Goal: Register for event/course

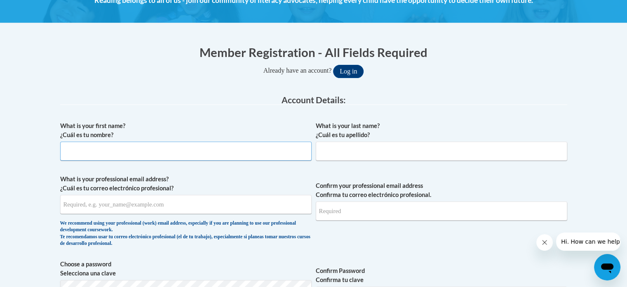
click at [232, 146] on input "What is your first name? ¿Cuál es tu nombre?" at bounding box center [185, 150] width 251 height 19
type input "Shealynn"
type input "Williams"
click at [163, 202] on input "What is your professional email address? ¿Cuál es tu correo electrónico profesi…" at bounding box center [185, 204] width 251 height 19
type input "shealynnwilliams1103@gmail.com"
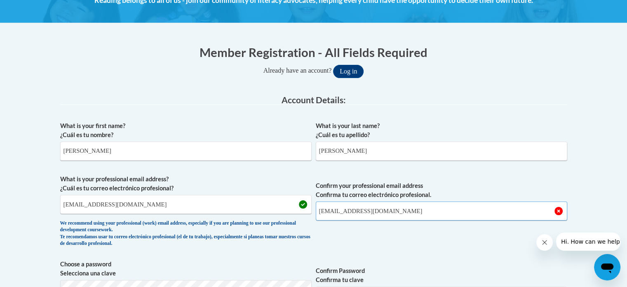
type input "shealynnwilliams1103@gmail.com"
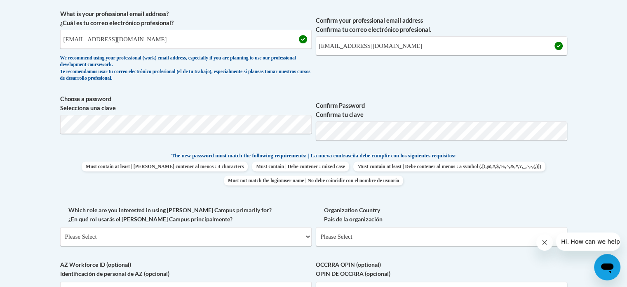
scroll to position [313, 0]
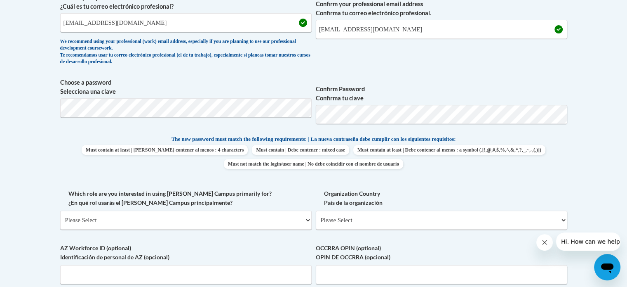
click at [199, 120] on span "Choose a password Selecciona una clave" at bounding box center [185, 104] width 251 height 52
click at [409, 79] on span "Confirm Password Confirma tu clave" at bounding box center [441, 104] width 251 height 52
click at [228, 220] on select "Please Select College/University | Colegio/Universidad Community/Nonprofit Part…" at bounding box center [185, 219] width 251 height 19
select select "5a18ea06-2b54-4451-96f2-d152daf9eac5"
click at [60, 210] on select "Please Select College/University | Colegio/Universidad Community/Nonprofit Part…" at bounding box center [185, 219] width 251 height 19
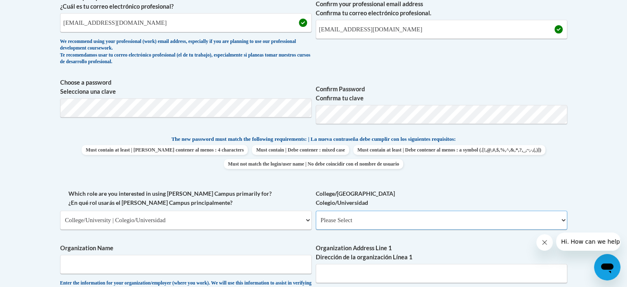
click at [359, 219] on select "Please Select College/University Staff | Empleado universitario College/Univers…" at bounding box center [441, 219] width 251 height 19
click at [316, 210] on select "Please Select College/University Staff | Empleado universitario College/Univers…" at bounding box center [441, 219] width 251 height 19
click at [455, 196] on label "College/University Colegio/Universidad" at bounding box center [441, 198] width 251 height 18
click at [455, 210] on select "Please Select College/University Staff | Empleado universitario College/Univers…" at bounding box center [441, 219] width 251 height 19
select select "ea630b4e-9ed6-4ac8-9075-ee79d5973747"
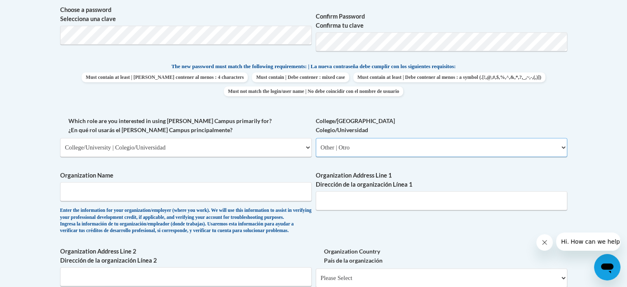
scroll to position [379, 0]
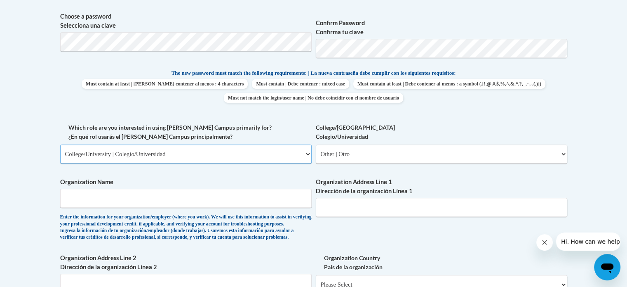
click at [186, 147] on select "Please Select College/University | Colegio/Universidad Community/Nonprofit Part…" at bounding box center [185, 153] width 251 height 19
click at [0, 183] on body "This site uses cookies to help improve your learning experience. By continuing …" at bounding box center [313, 189] width 627 height 1137
click at [106, 188] on span "Organization Name Enter the information for your organization/employer (where y…" at bounding box center [185, 208] width 251 height 63
click at [107, 195] on input "Organization Name" at bounding box center [185, 197] width 251 height 19
type input "University of West Georgia"
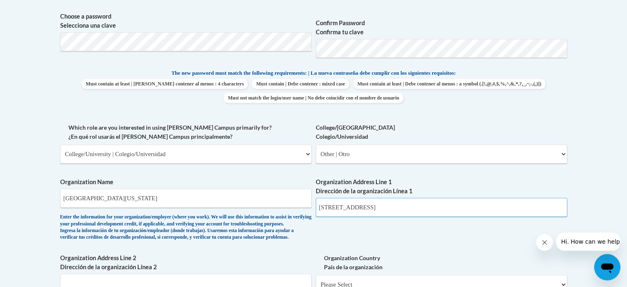
type input "1601 Maple Stree"
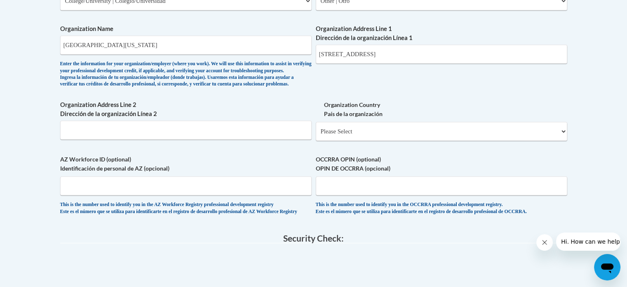
click at [368, 147] on div "Organization Country País de la organización Please Select United States | Esta…" at bounding box center [441, 123] width 251 height 47
click at [217, 139] on input "Organization Address Line 2 Dirección de la organización Línea 2" at bounding box center [185, 129] width 251 height 19
type input "Carrollton GA 30118"
click at [343, 141] on select "Please Select United States | Estados Unidos Outside of the United States | Fue…" at bounding box center [441, 131] width 251 height 19
select select "ad49bcad-a171-4b2e-b99c-48b446064914"
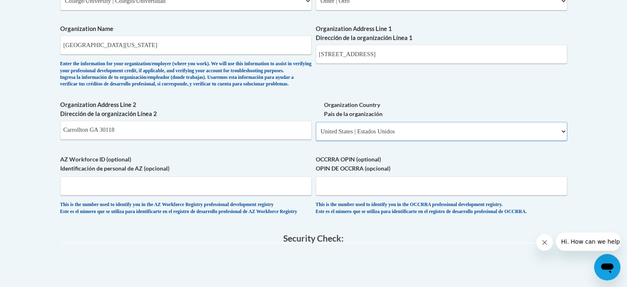
click at [316, 135] on select "Please Select United States | Estados Unidos Outside of the United States | Fue…" at bounding box center [441, 131] width 251 height 19
select select
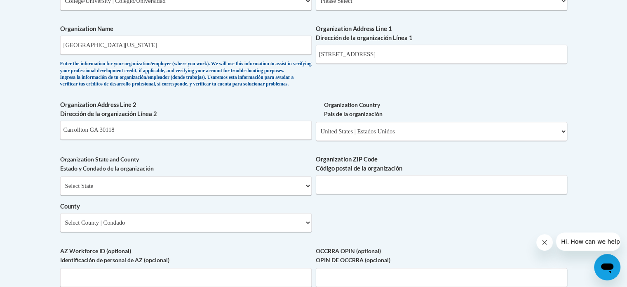
click at [478, 118] on label "Organization Country País de la organización" at bounding box center [441, 109] width 251 height 18
click at [478, 122] on select "Please Select United States | Estados Unidos Outside of the United States | Fue…" at bounding box center [441, 131] width 251 height 19
click at [239, 195] on select "Select State Alabama Alaska Arizona Arkansas California Colorado Connecticut De…" at bounding box center [185, 185] width 251 height 19
select select "Georgia"
click at [60, 190] on select "Select State Alabama Alaska Arizona Arkansas California Colorado Connecticut De…" at bounding box center [185, 185] width 251 height 19
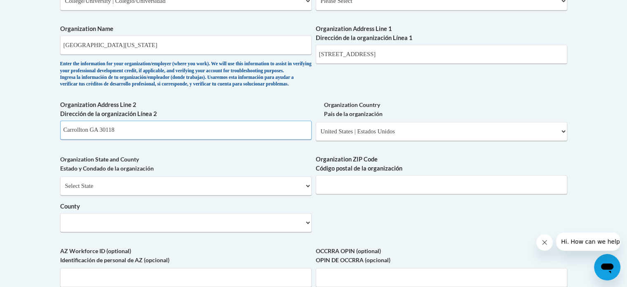
click at [250, 135] on input "Carrollton GA 30118" at bounding box center [185, 129] width 251 height 19
click at [380, 194] on input "Organization ZIP Code Código postal de la organización" at bounding box center [441, 184] width 251 height 19
type input "30118"
click at [264, 232] on select "Select County Appling Atkinson Bacon Baker Baldwin Banks Barrow Bartow Ben Hill…" at bounding box center [185, 222] width 251 height 19
click at [132, 232] on select "Select County Appling Atkinson Bacon Baker Baldwin Banks Barrow Bartow Ben Hill…" at bounding box center [185, 222] width 251 height 19
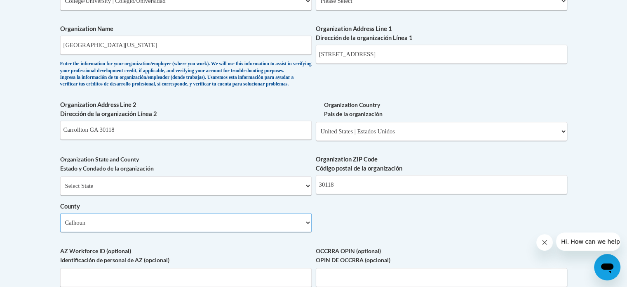
click at [130, 232] on select "Select County Appling Atkinson Bacon Baker Baldwin Banks Barrow Bartow Ben Hill…" at bounding box center [185, 222] width 251 height 19
click at [60, 226] on select "Select County Appling Atkinson Bacon Baker Baldwin Banks Barrow Bartow Ben Hill…" at bounding box center [185, 222] width 251 height 19
click at [216, 232] on select "Select County Appling Atkinson Bacon Baker Baldwin Banks Barrow Bartow Ben Hill…" at bounding box center [185, 222] width 251 height 19
select select "Carroll"
click at [60, 226] on select "Select County Appling Atkinson Bacon Baker Baldwin Banks Barrow Bartow Ben Hill…" at bounding box center [185, 222] width 251 height 19
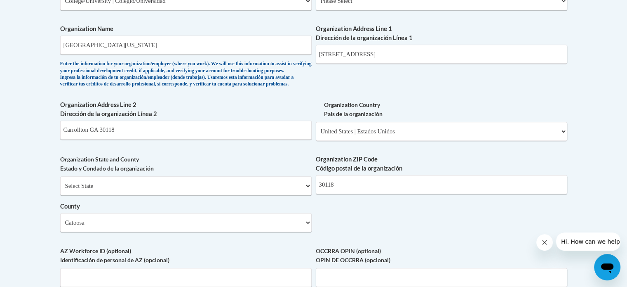
click at [49, 204] on body "This site uses cookies to help improve your learning experience. By continuing …" at bounding box center [313, 82] width 627 height 1228
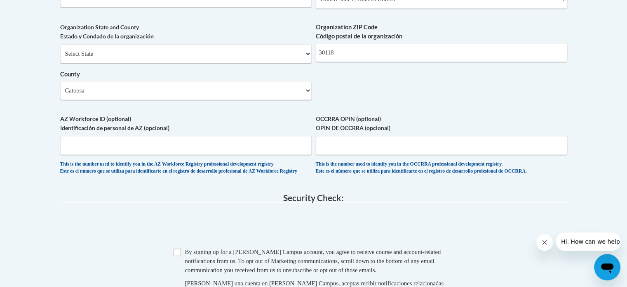
scroll to position [730, 0]
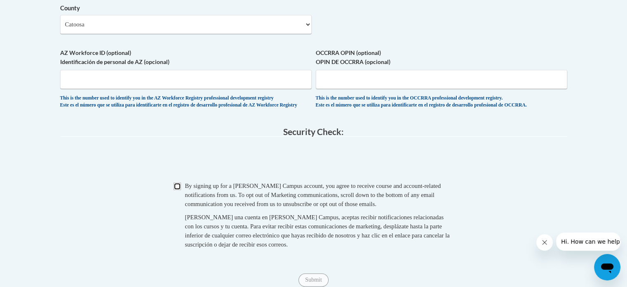
click at [175, 190] on input "Checkbox" at bounding box center [177, 185] width 7 height 7
checkbox input "true"
click at [190, 136] on legend "Security Check:" at bounding box center [313, 131] width 507 height 9
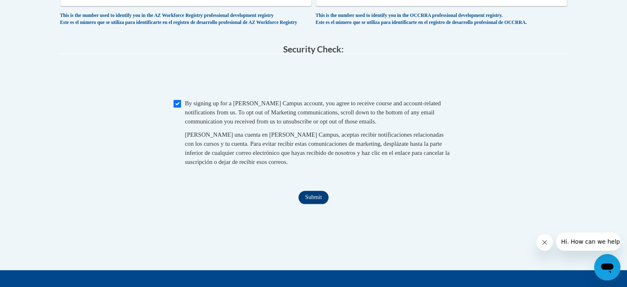
scroll to position [878, 0]
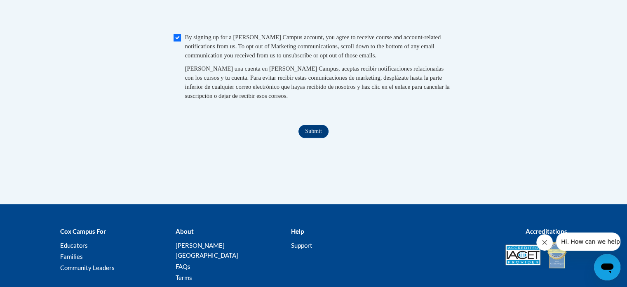
click at [311, 138] on input "Submit" at bounding box center [313, 130] width 30 height 13
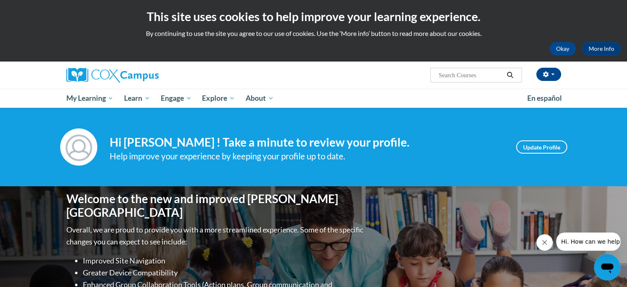
click at [481, 79] on input "Search..." at bounding box center [471, 75] width 66 height 10
paste input ": Cox Campus Instructional Coaching Course 1: Instructional Coaching for Change…"
type input ": Cox Campus Instructional Coaching Course 1: Instructional Coaching for Change…"
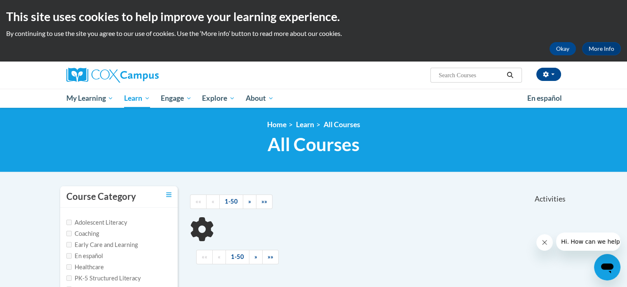
scroll to position [106, 0]
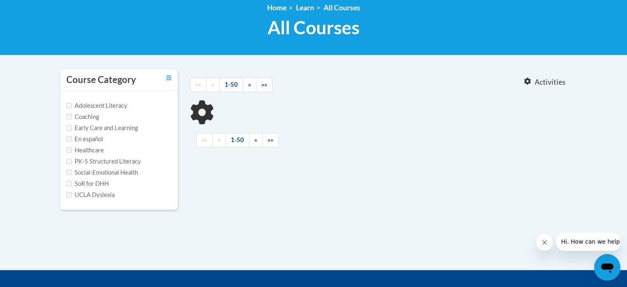
type input ": Cox Campus Instructional Coaching Course 1: Instructional Coaching for Change…"
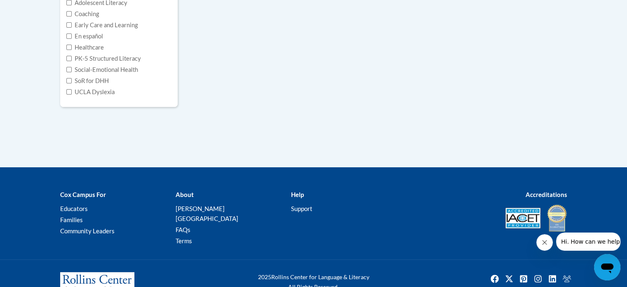
scroll to position [11, 0]
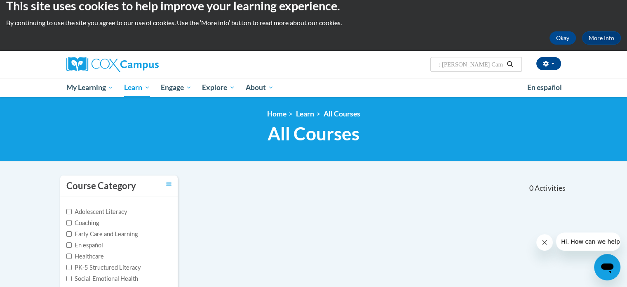
click at [456, 67] on input ": Cox Campus Instructional Coaching Course 1: Instructional Coaching for Change…" at bounding box center [471, 64] width 66 height 10
drag, startPoint x: 439, startPoint y: 64, endPoint x: 633, endPoint y: 64, distance: 193.3
click at [627, 64] on html "This site uses cookies to help improve your learning experience. By continuing …" at bounding box center [313, 132] width 627 height 287
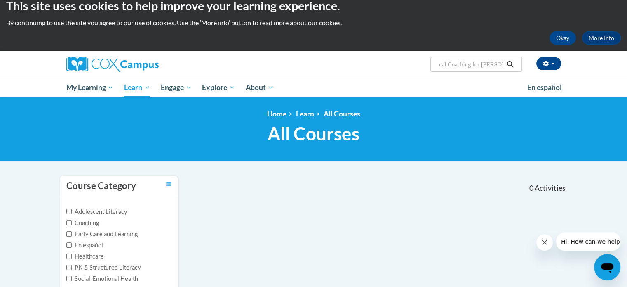
type input "Instructional Coaching for Change"
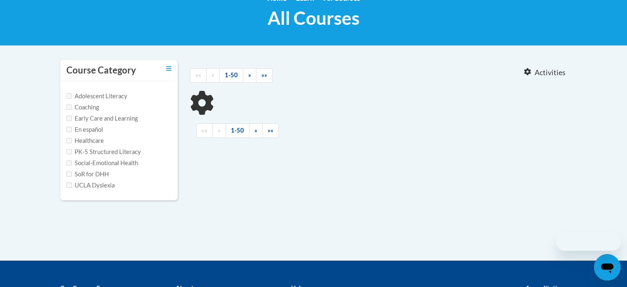
scroll to position [127, 0]
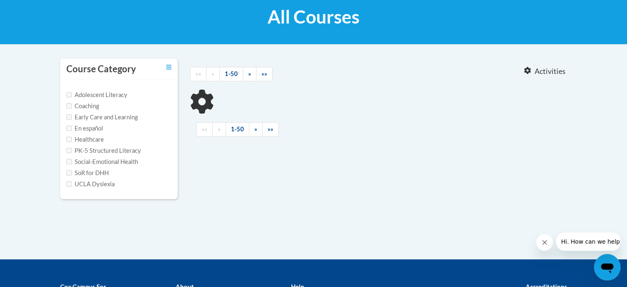
type input "Instructional Coaching for Change"
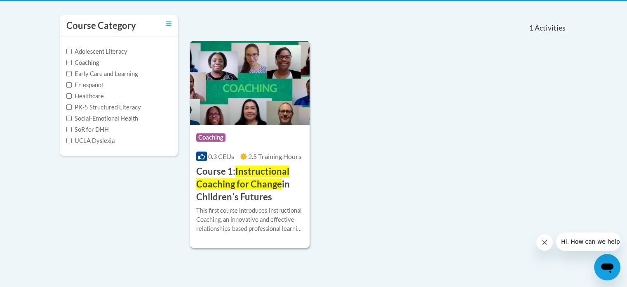
scroll to position [188, 0]
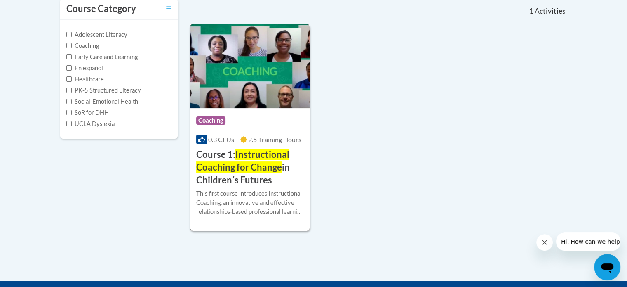
click at [249, 169] on span "Instructional Coaching for Change" at bounding box center [242, 160] width 93 height 24
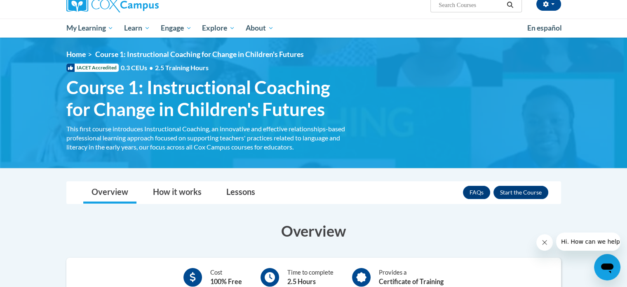
scroll to position [96, 0]
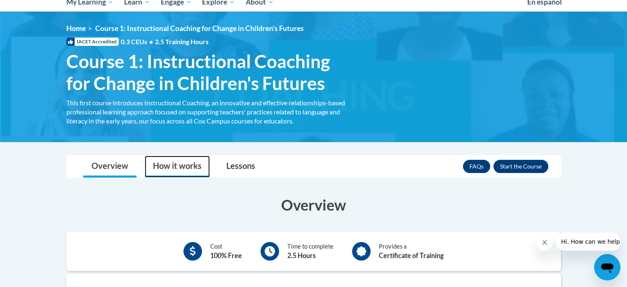
click at [189, 171] on link "How it works" at bounding box center [177, 166] width 65 height 22
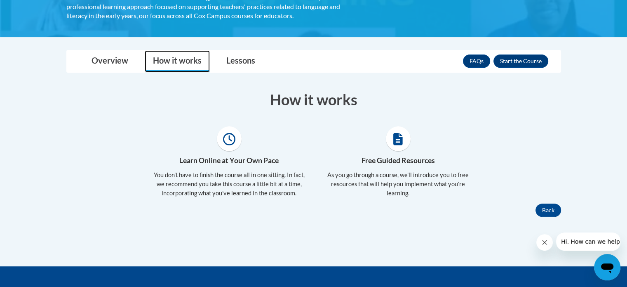
scroll to position [200, 0]
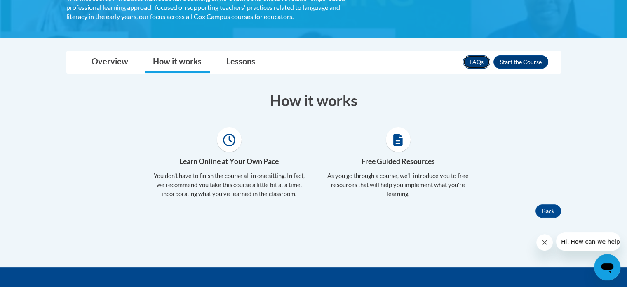
click at [472, 63] on link "FAQs" at bounding box center [476, 61] width 27 height 13
click at [528, 69] on div "FAQs Enroll" at bounding box center [505, 61] width 85 height 21
click at [526, 62] on button "Enroll" at bounding box center [520, 61] width 55 height 13
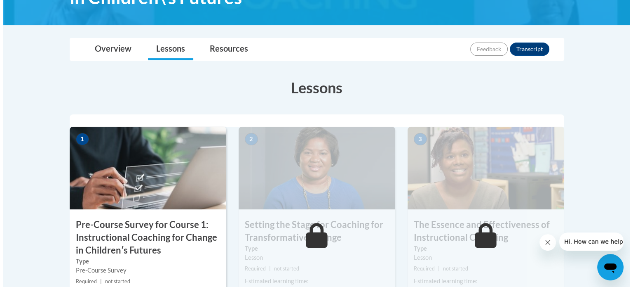
scroll to position [265, 0]
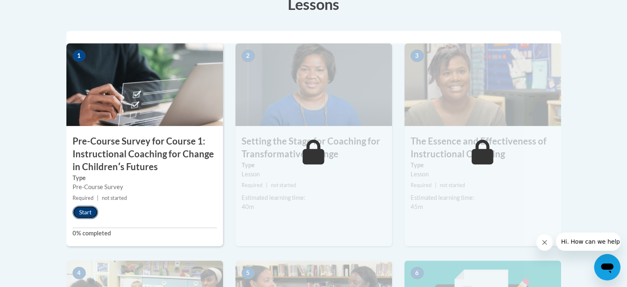
click at [81, 213] on button "Start" at bounding box center [86, 211] width 26 height 13
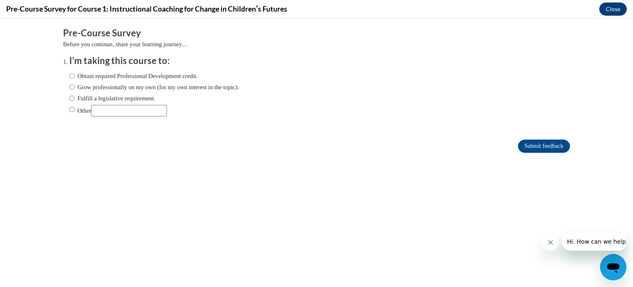
scroll to position [0, 0]
click at [141, 74] on label "Obtain required Professional Development credit." at bounding box center [133, 75] width 129 height 9
click at [75, 74] on input "Obtain required Professional Development credit." at bounding box center [71, 75] width 5 height 9
radio input "true"
click at [532, 147] on input "Submit feedback" at bounding box center [544, 145] width 52 height 13
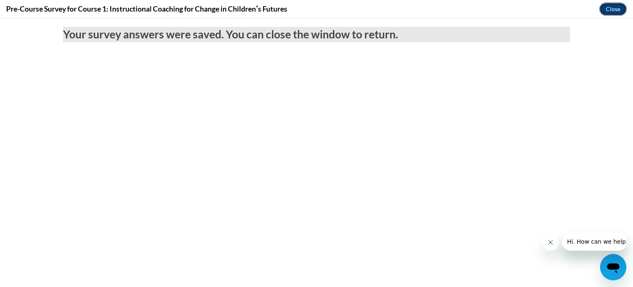
click at [613, 8] on button "Close" at bounding box center [613, 8] width 28 height 13
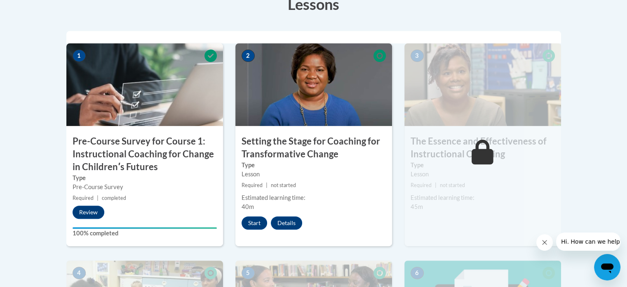
click at [130, 188] on div "Pre-Course Survey" at bounding box center [145, 186] width 144 height 9
click at [251, 223] on button "Start" at bounding box center [255, 222] width 26 height 13
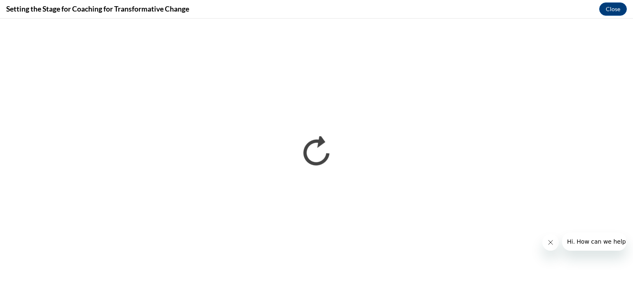
click at [554, 241] on button "Close message from company" at bounding box center [550, 242] width 16 height 16
